Goal: Task Accomplishment & Management: Manage account settings

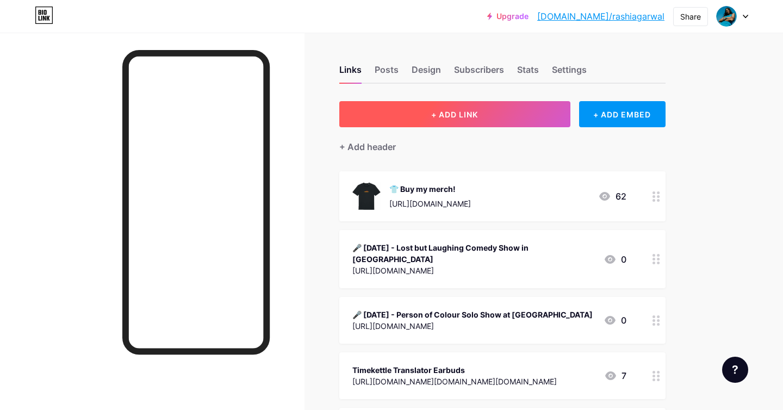
click at [450, 126] on button "+ ADD LINK" at bounding box center [454, 114] width 231 height 26
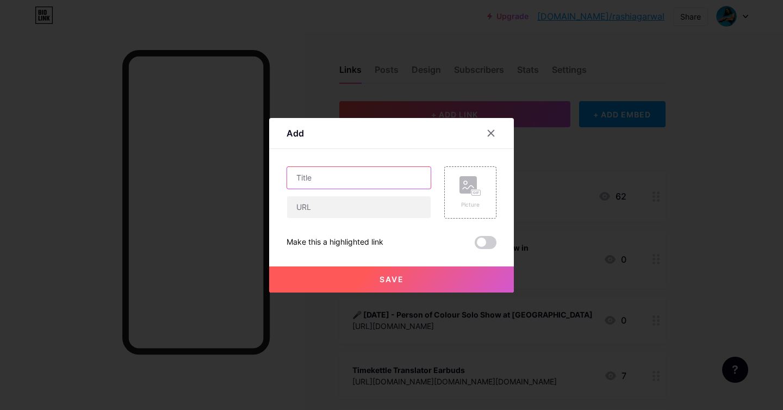
click at [391, 177] on input "text" at bounding box center [359, 178] width 144 height 22
type input "Vote for Around Systems for the Fashion Pioneers Awards"
click at [313, 214] on input "text" at bounding box center [359, 207] width 144 height 22
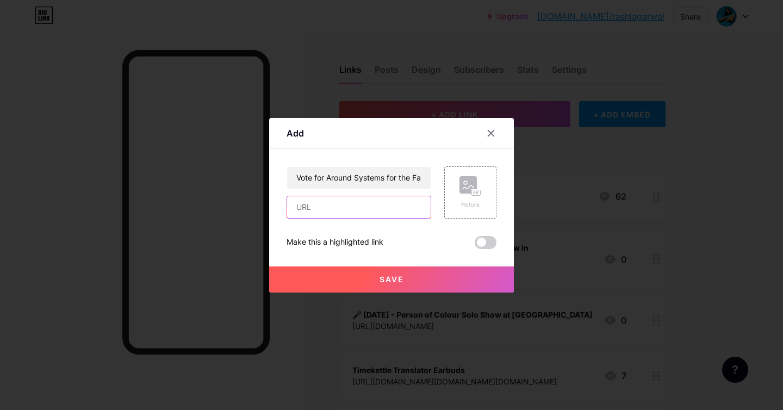
paste input "[URL][DOMAIN_NAME]"
type input "[URL][DOMAIN_NAME]"
click at [460, 270] on button "Save" at bounding box center [391, 279] width 245 height 26
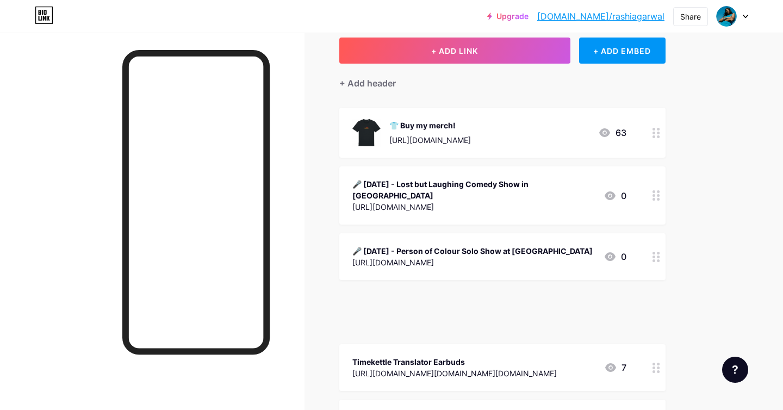
scroll to position [67, 0]
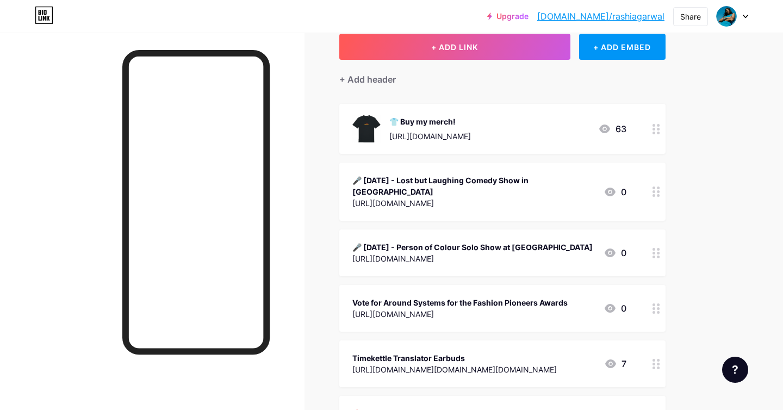
drag, startPoint x: 656, startPoint y: 191, endPoint x: 91, endPoint y: 12, distance: 593.0
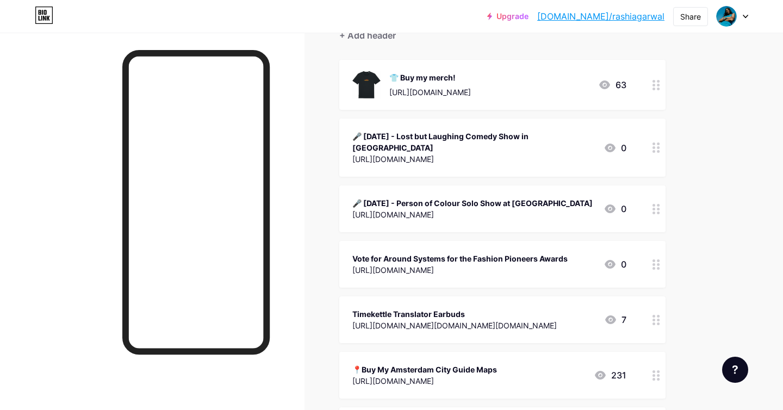
scroll to position [147, 0]
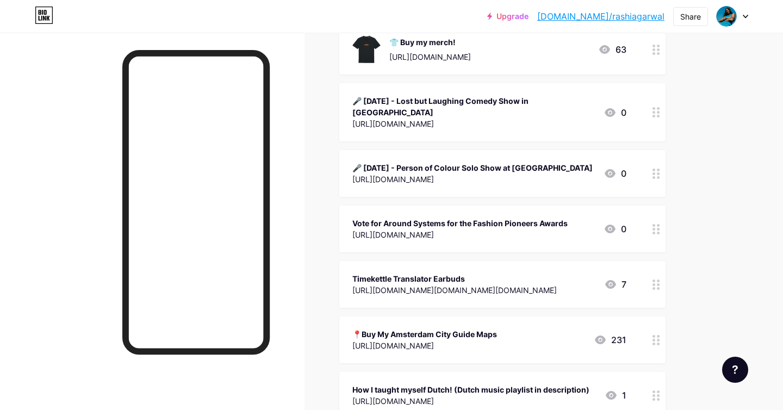
click at [660, 276] on div at bounding box center [656, 284] width 18 height 47
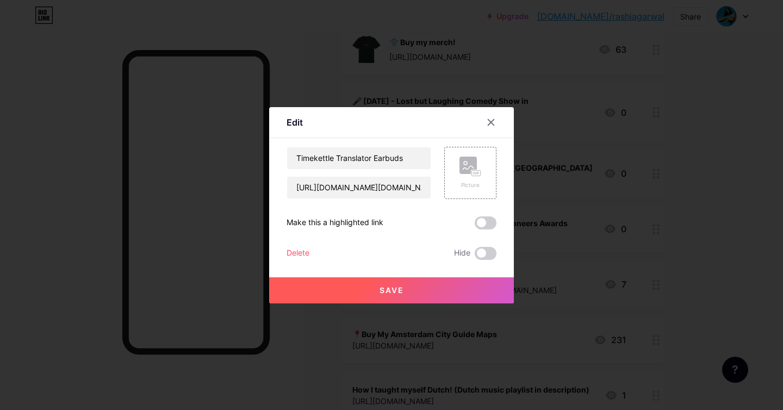
click at [596, 276] on div at bounding box center [391, 205] width 783 height 410
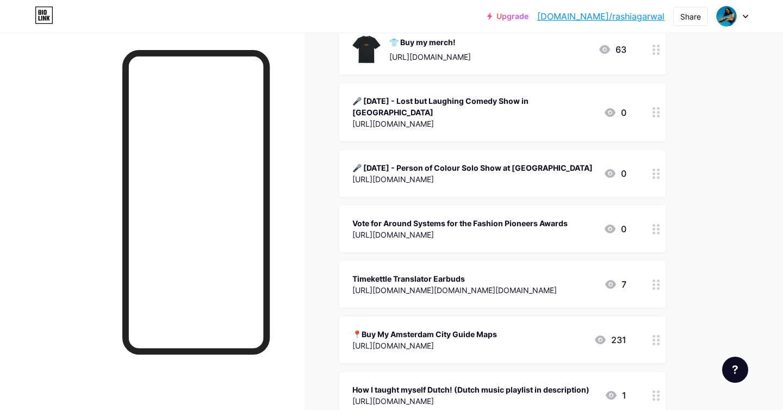
click at [649, 269] on div at bounding box center [656, 284] width 18 height 47
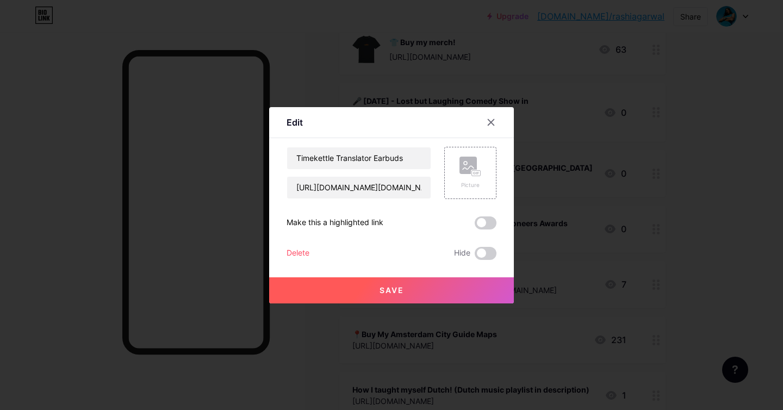
click at [297, 252] on div "Delete" at bounding box center [297, 253] width 23 height 13
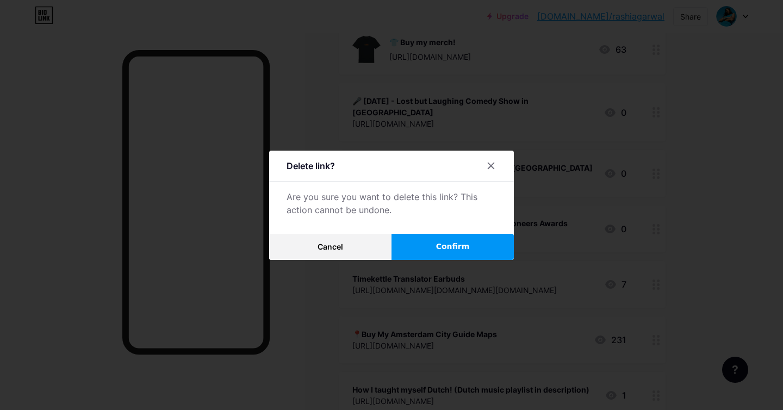
click at [456, 250] on span "Confirm" at bounding box center [453, 246] width 34 height 11
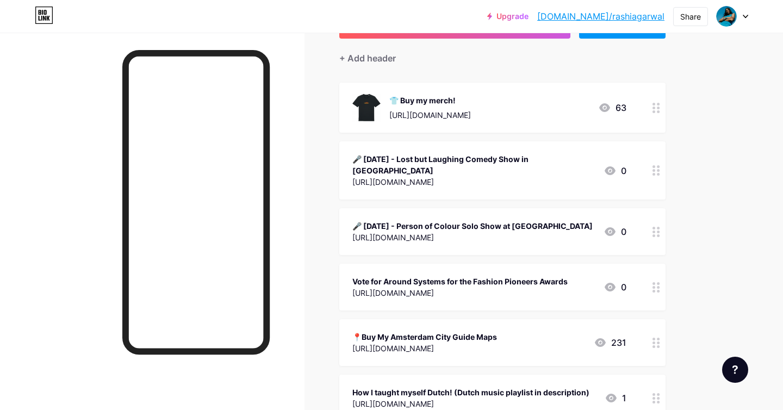
scroll to position [130, 0]
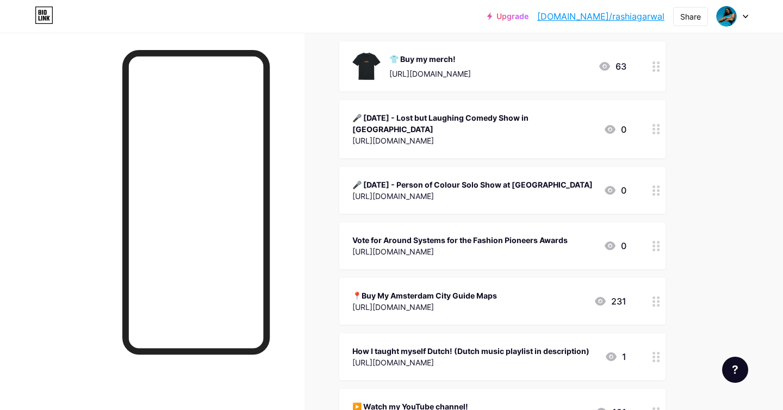
click at [378, 234] on div "Vote for Around Systems for the Fashion Pioneers Awards" at bounding box center [459, 239] width 215 height 11
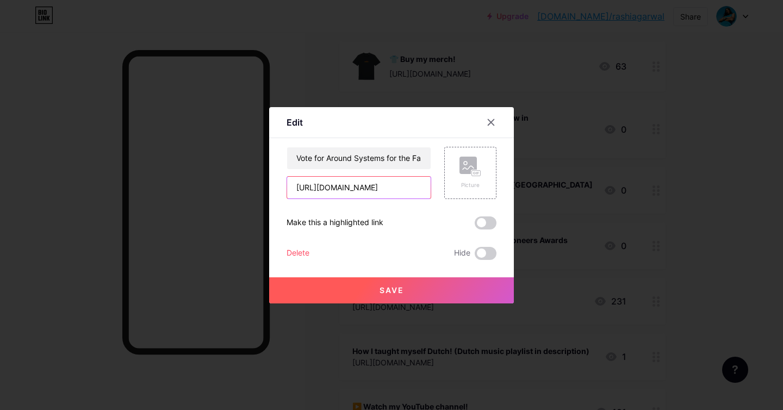
click at [379, 186] on input "[URL][DOMAIN_NAME]" at bounding box center [359, 188] width 144 height 22
